Goal: Use online tool/utility

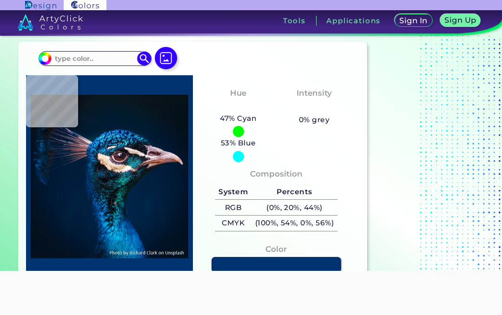
scroll to position [14, 0]
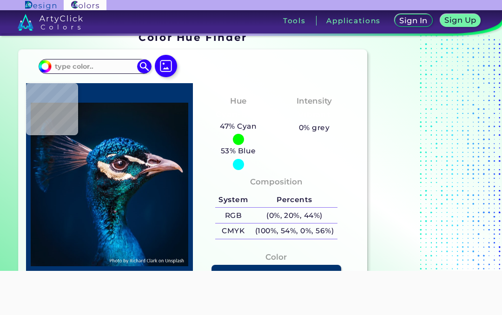
click at [171, 62] on img at bounding box center [166, 66] width 22 height 22
click at [0, 0] on input "file" at bounding box center [0, 0] width 0 height 0
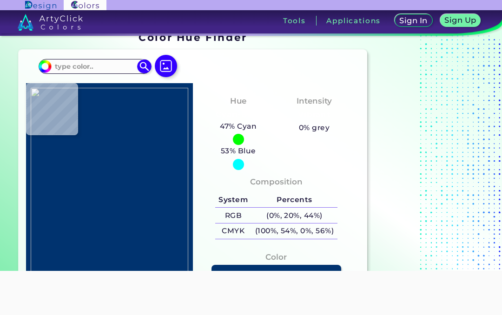
type input "#f4e8c0"
type input "#F4E8C0"
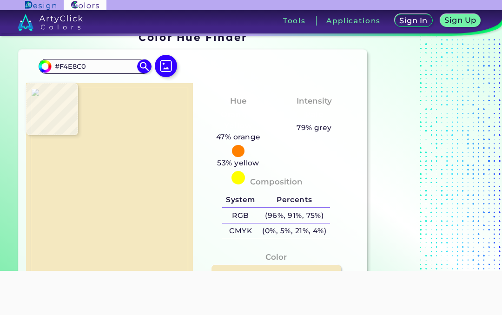
type input "#5c3d32"
type input "#5C3D32"
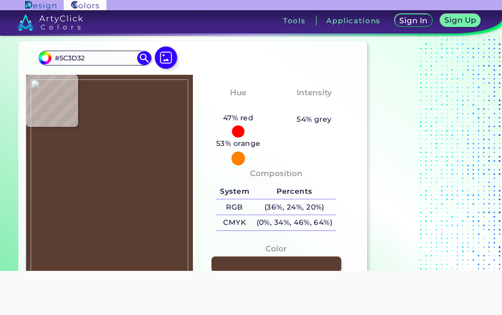
scroll to position [23, 0]
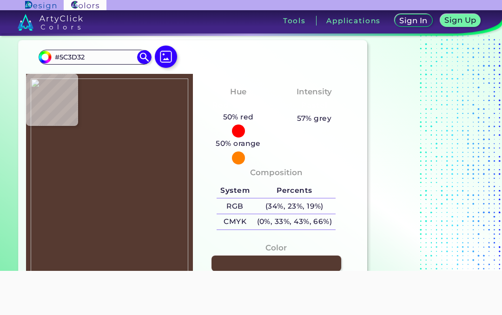
type input "#563a31"
type input "#563A31"
type input "#6f4736"
type input "#6F4736"
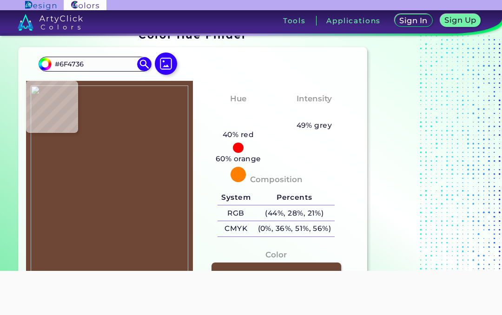
scroll to position [16, 0]
click at [502, 158] on html "Sign In Sign Up My Profile My Details Color Palettes Sign Out Tools Application…" at bounding box center [251, 185] width 502 height 371
